Goal: Find specific page/section

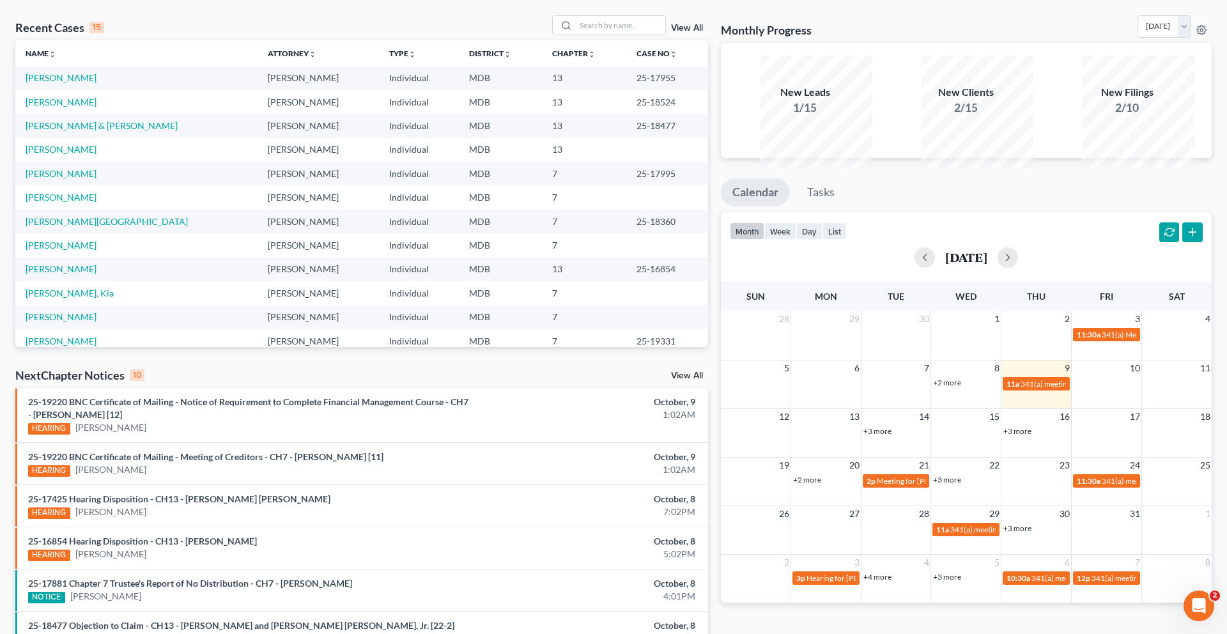
click at [599, 89] on td "13" at bounding box center [584, 78] width 85 height 24
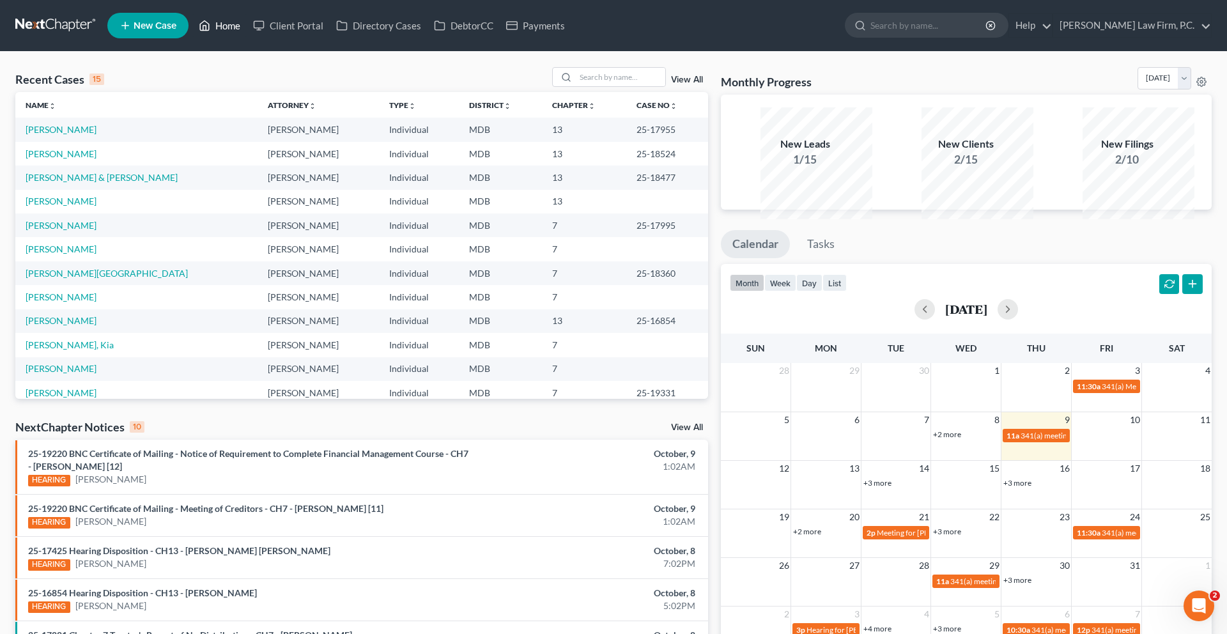
click at [247, 36] on link "Home" at bounding box center [219, 25] width 54 height 23
drag, startPoint x: 686, startPoint y: 166, endPoint x: 625, endPoint y: 162, distance: 61.5
click at [626, 141] on td "25-17955" at bounding box center [666, 130] width 81 height 24
copy td "25-17955"
drag, startPoint x: 641, startPoint y: 162, endPoint x: 988, endPoint y: 0, distance: 382.9
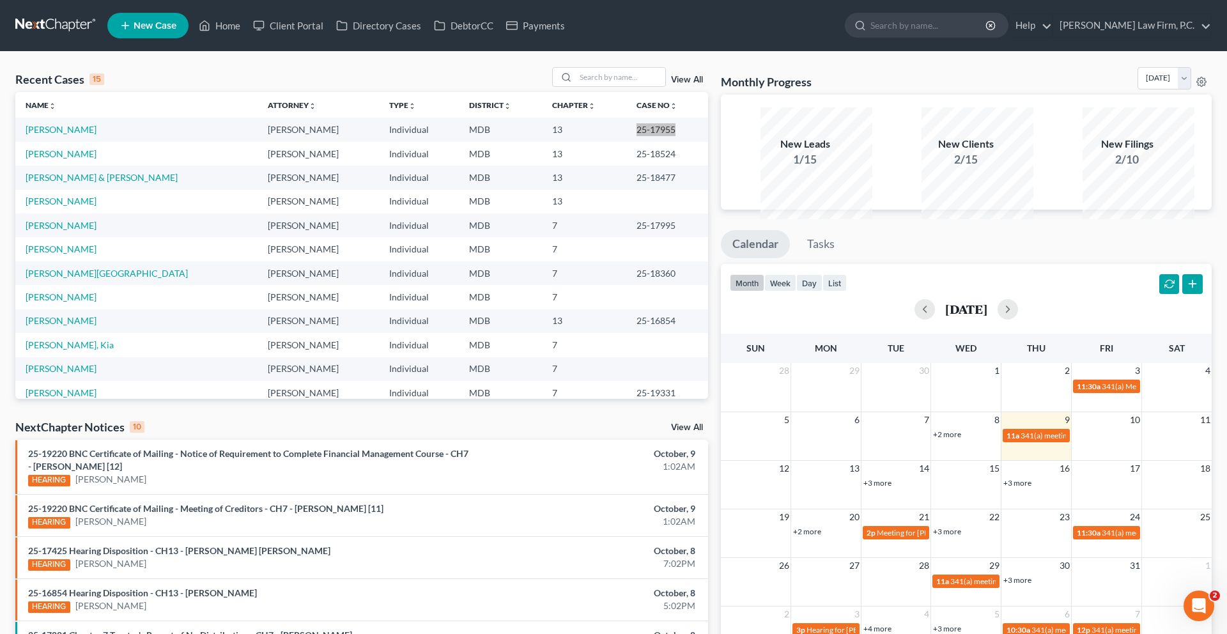
click at [0, 0] on div "Home New Case Client Portal Directory Cases DebtorCC Payments [PERSON_NAME] Law…" at bounding box center [613, 492] width 1227 height 984
click at [89, 135] on link "[PERSON_NAME]" at bounding box center [61, 129] width 71 height 11
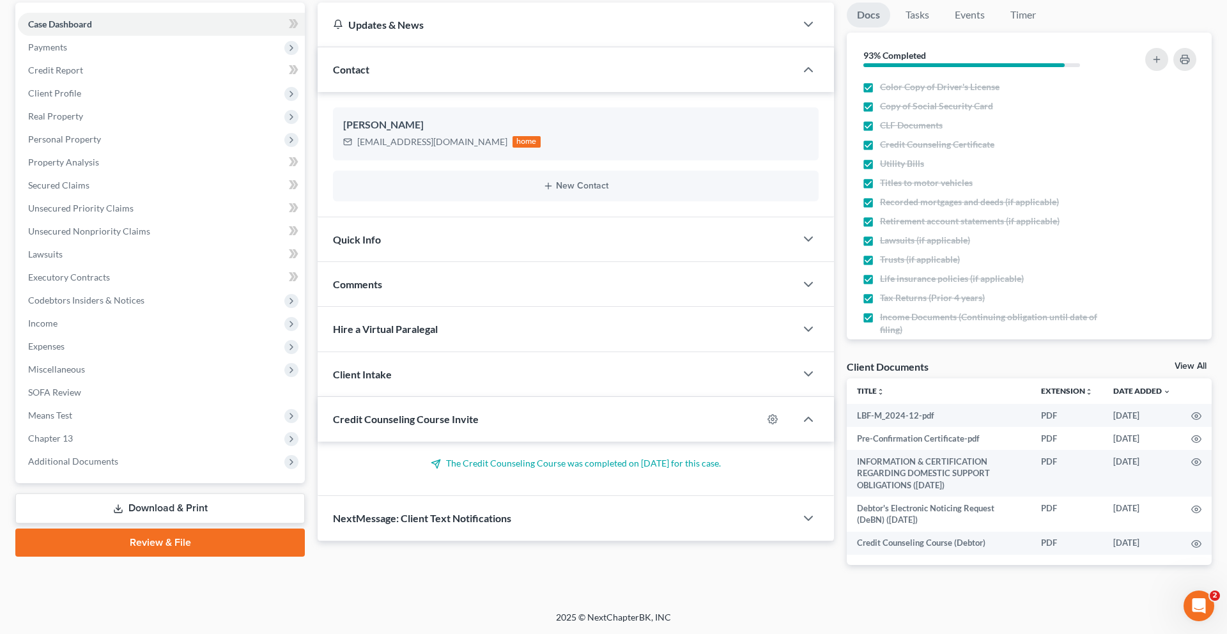
scroll to position [143, 0]
click at [82, 335] on span "Income" at bounding box center [161, 323] width 287 height 23
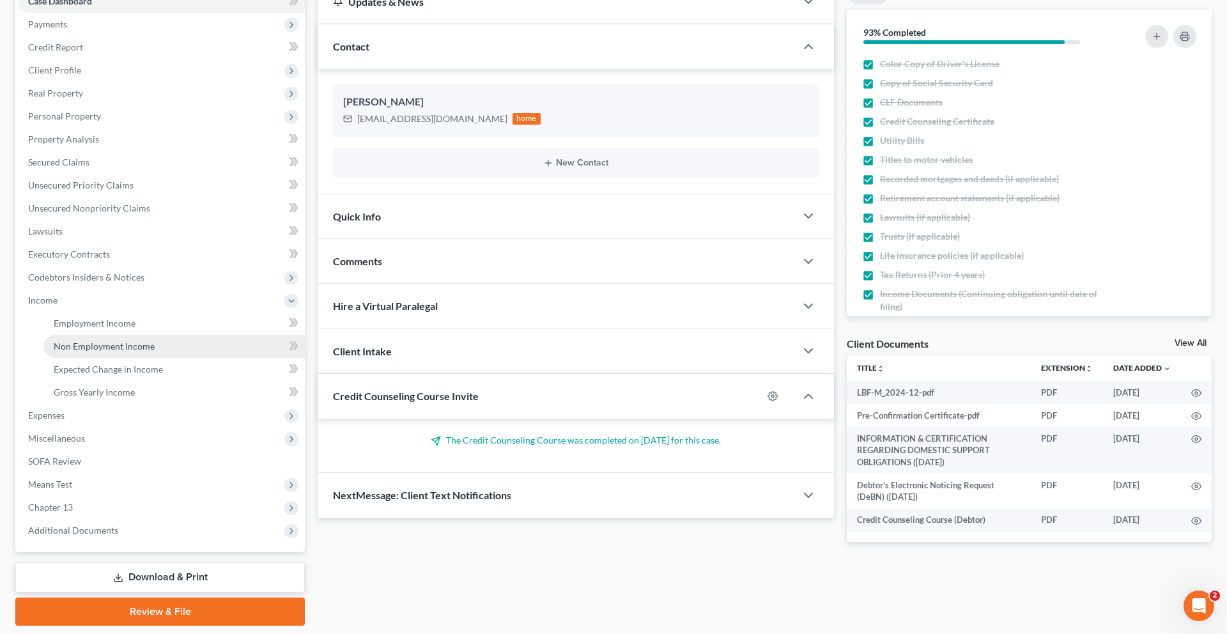
click at [98, 352] on span "Non Employment Income" at bounding box center [104, 346] width 101 height 11
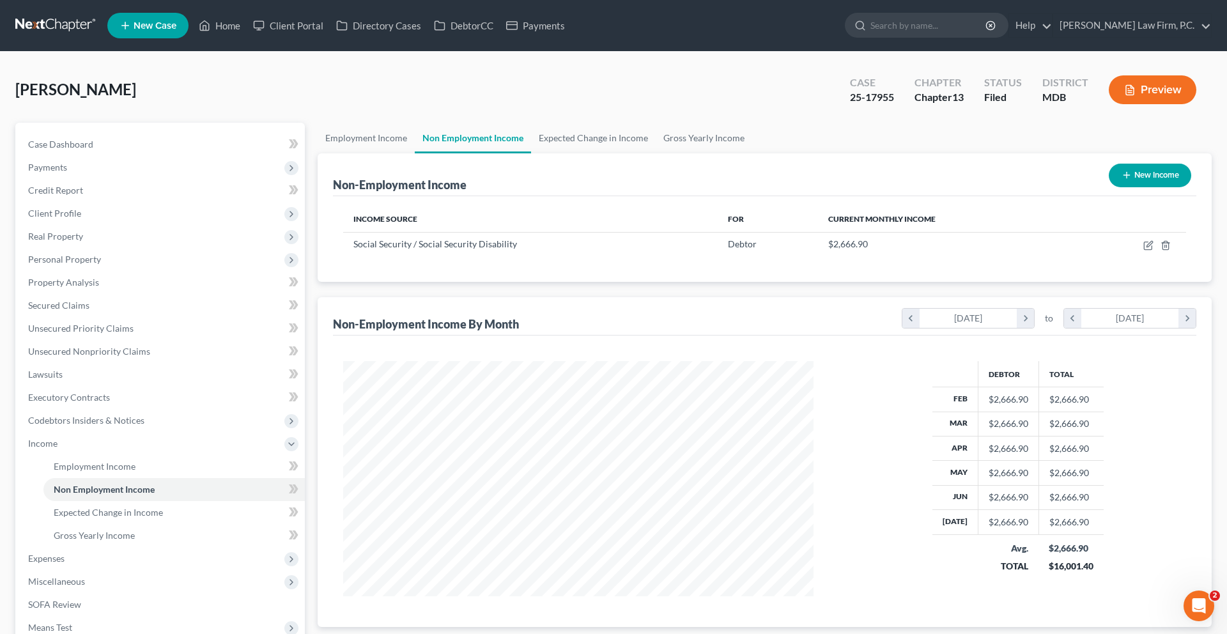
scroll to position [285, 496]
click at [392, 153] on link "Employment Income" at bounding box center [366, 138] width 97 height 31
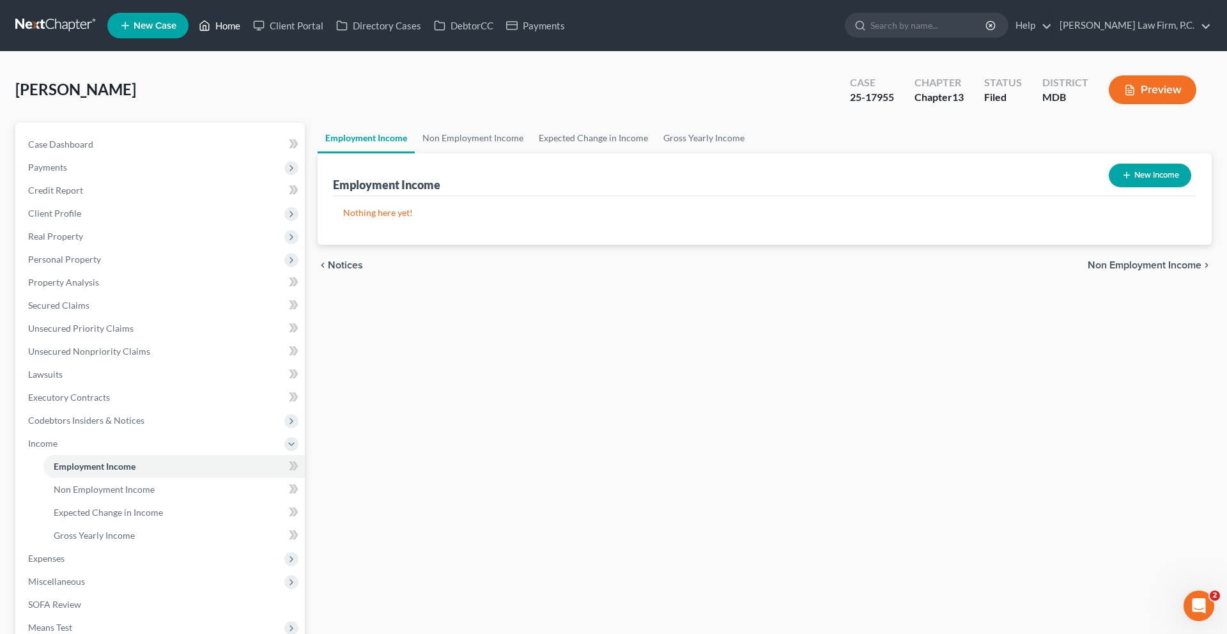
click at [247, 33] on link "Home" at bounding box center [219, 25] width 54 height 23
